Goal: Information Seeking & Learning: Learn about a topic

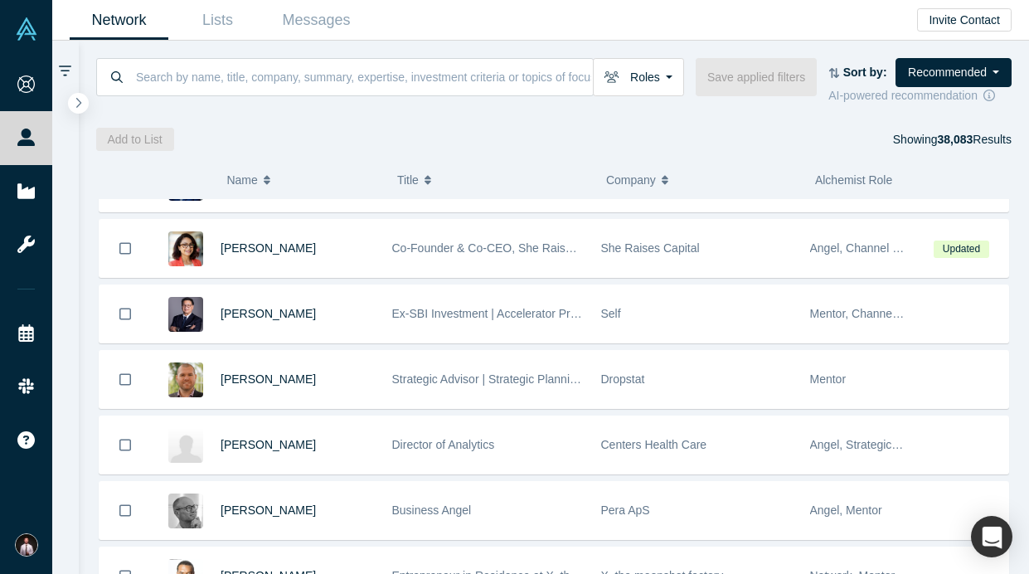
scroll to position [962, 0]
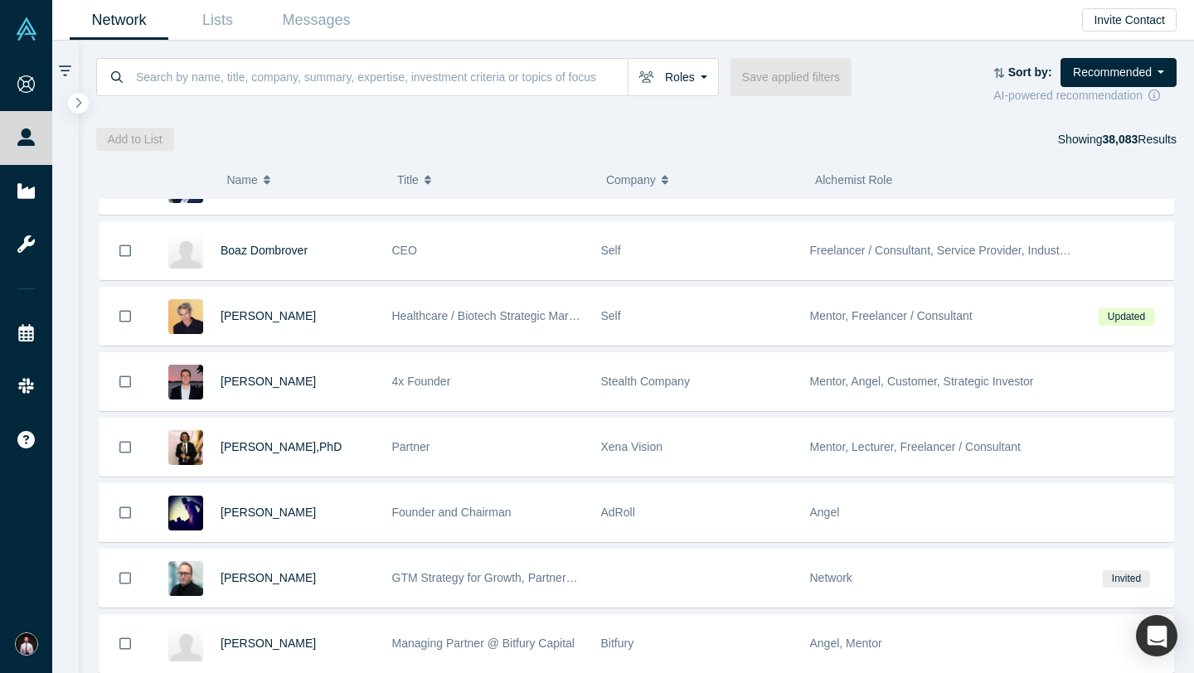
scroll to position [721, 0]
